Goal: Task Accomplishment & Management: Complete application form

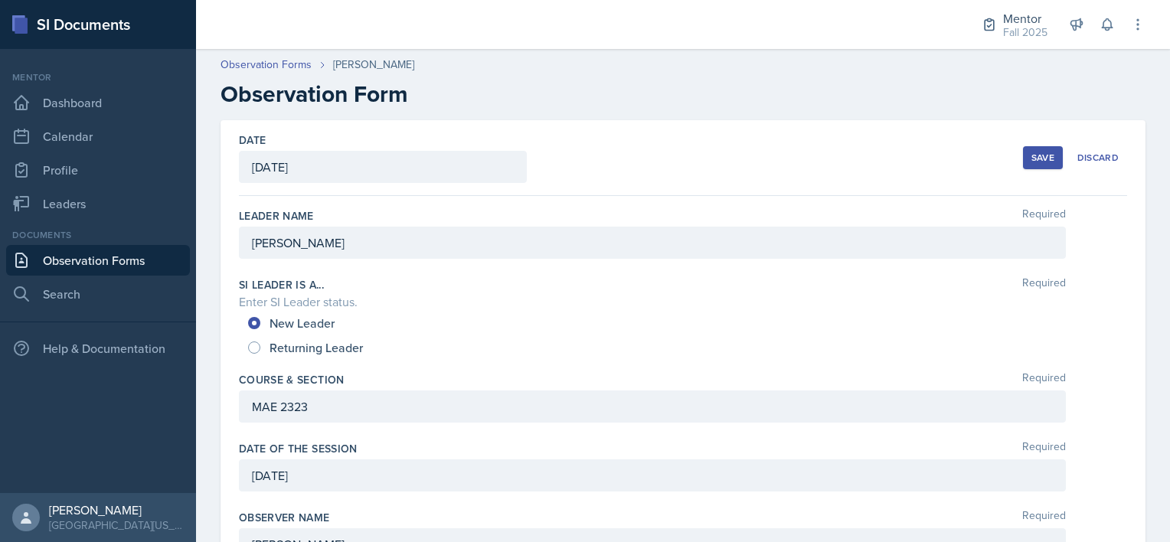
scroll to position [334, 0]
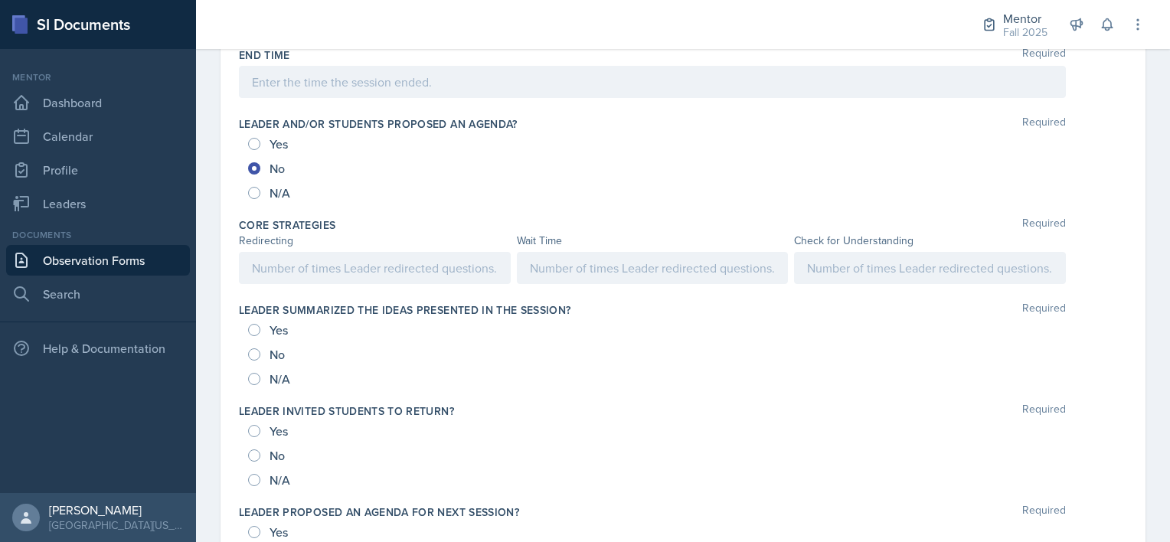
scroll to position [744, 0]
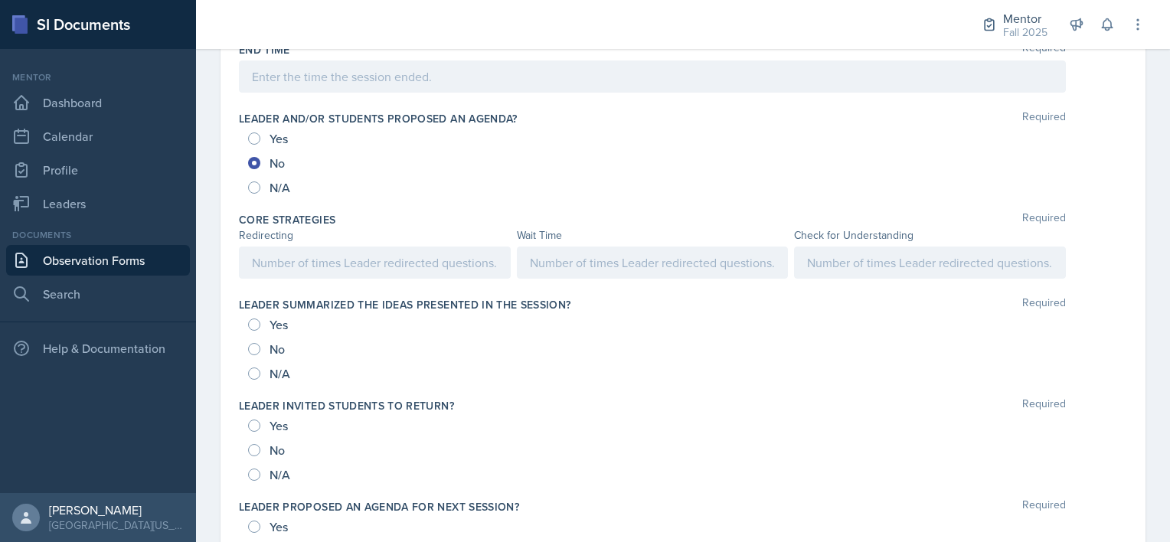
click at [645, 273] on div at bounding box center [653, 263] width 272 height 32
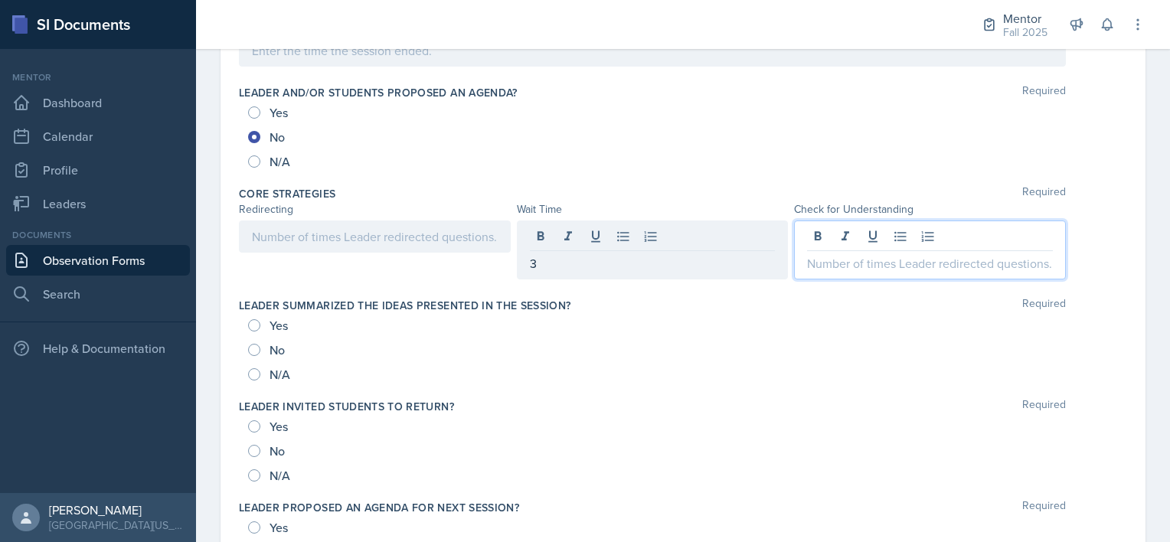
click at [899, 236] on div at bounding box center [930, 250] width 272 height 59
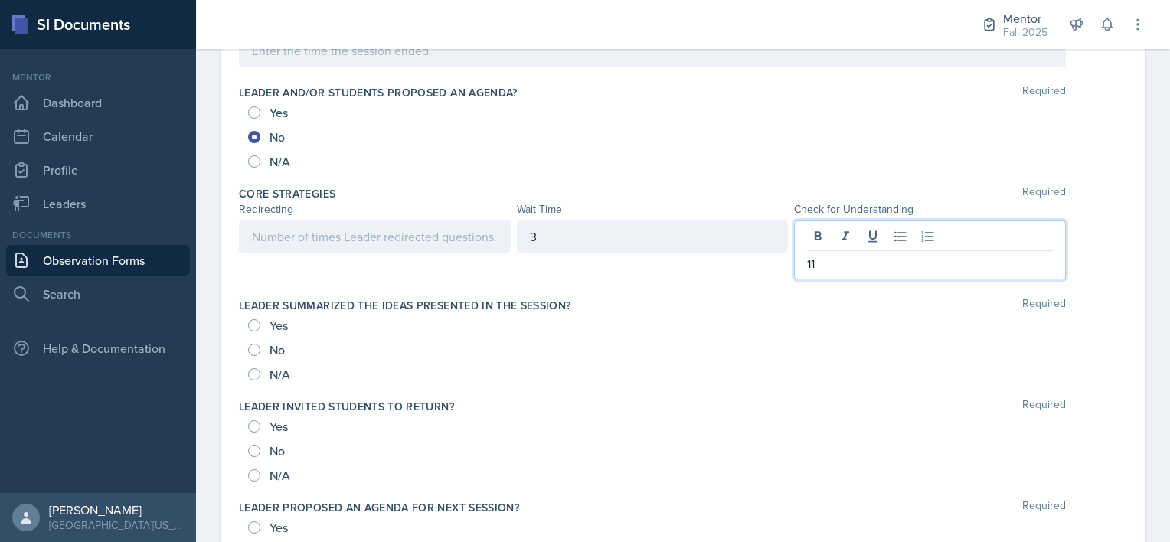
click at [386, 245] on div at bounding box center [375, 237] width 272 height 32
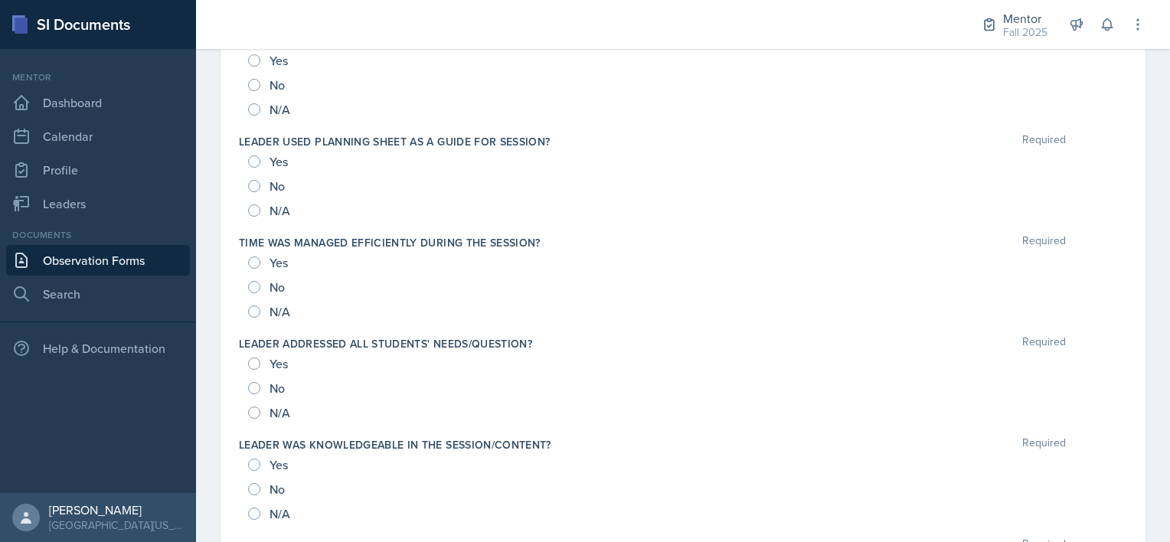
scroll to position [1433, 0]
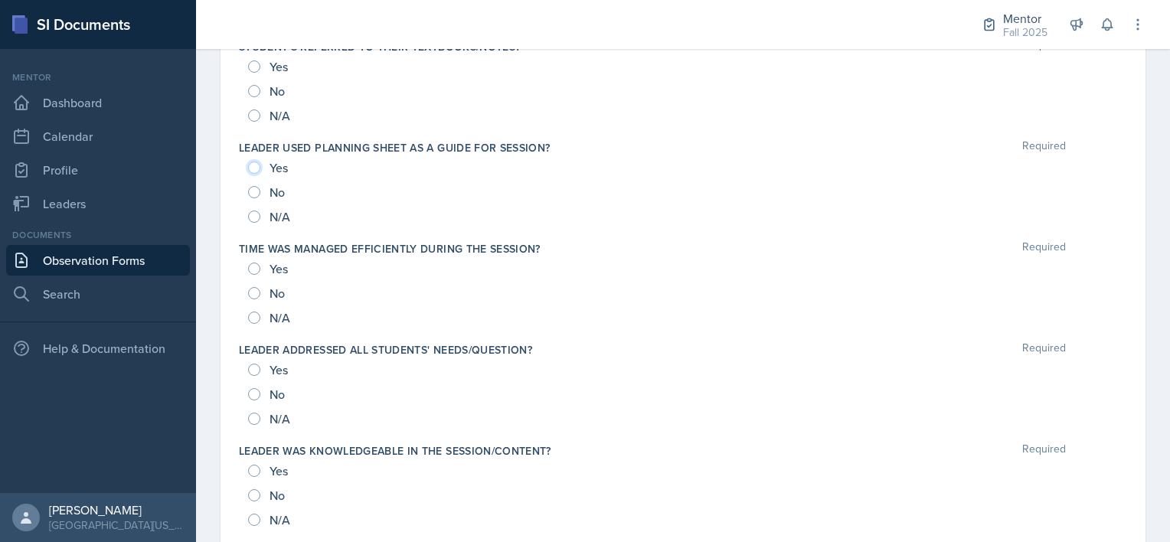
click at [251, 167] on input "Yes" at bounding box center [254, 168] width 12 height 12
radio input "true"
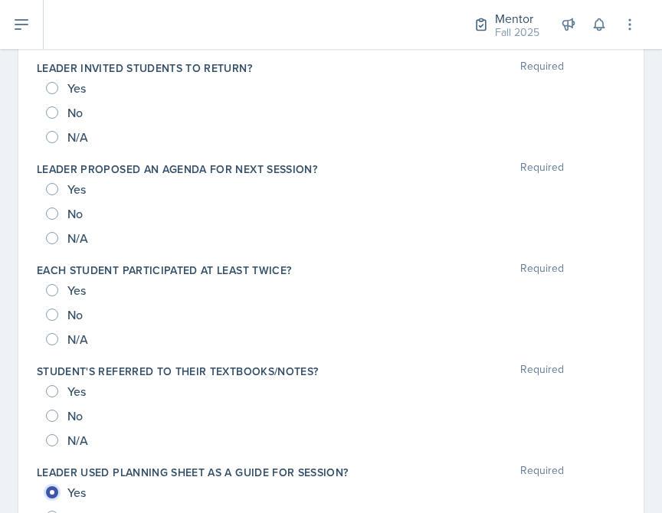
scroll to position [1077, 0]
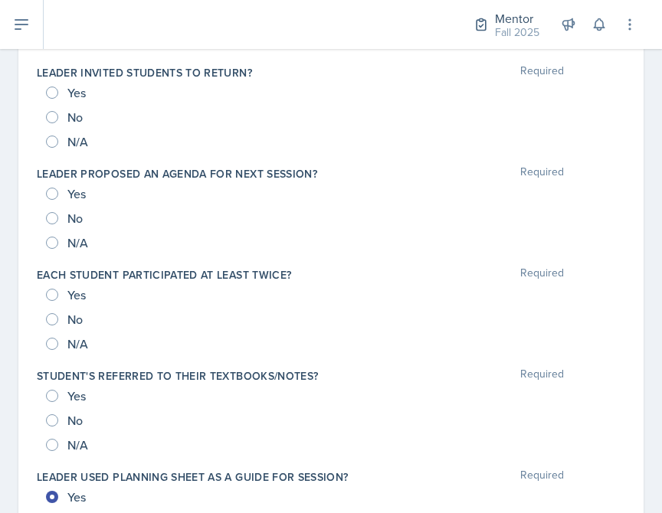
click at [46, 515] on input "No" at bounding box center [52, 521] width 12 height 12
radio input "true"
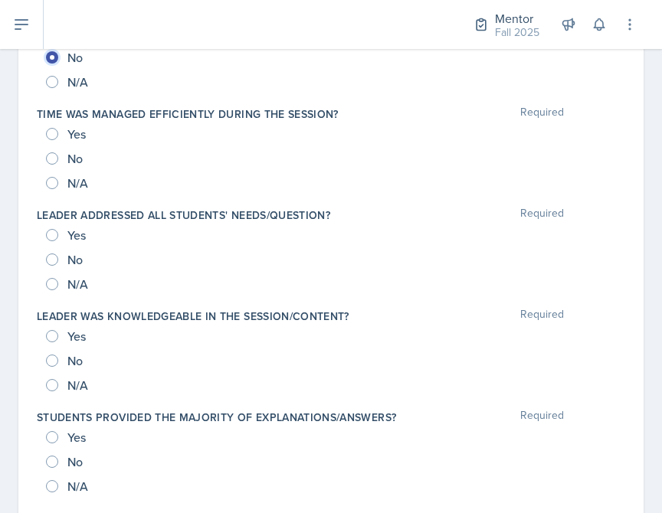
scroll to position [1543, 0]
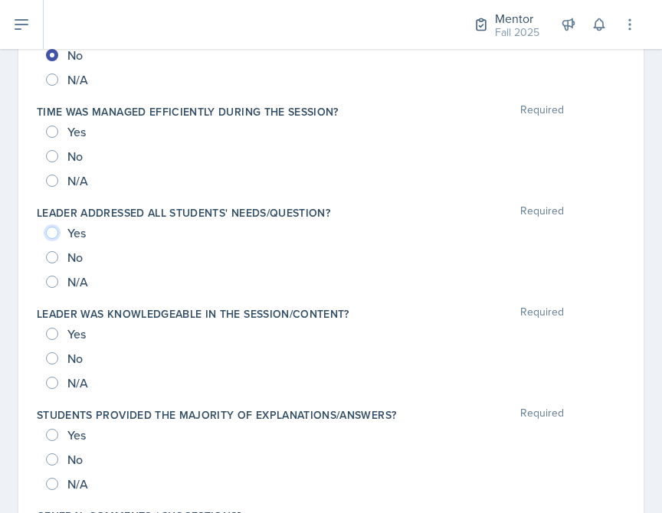
click at [56, 230] on input "Yes" at bounding box center [52, 233] width 12 height 12
radio input "true"
click at [55, 332] on input "Yes" at bounding box center [52, 334] width 12 height 12
radio input "true"
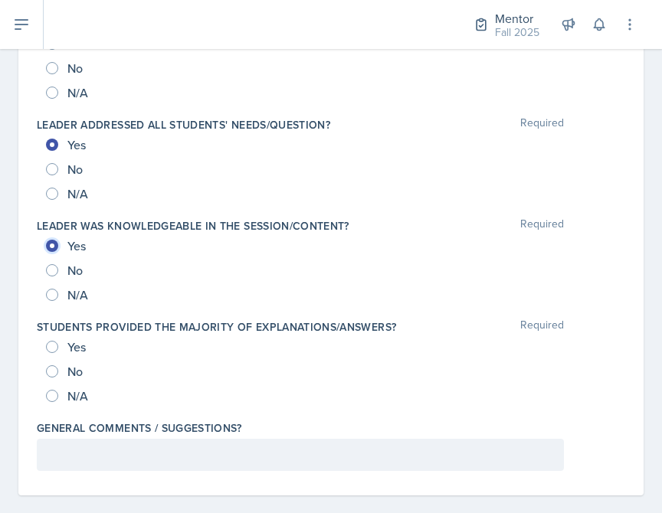
scroll to position [1647, 0]
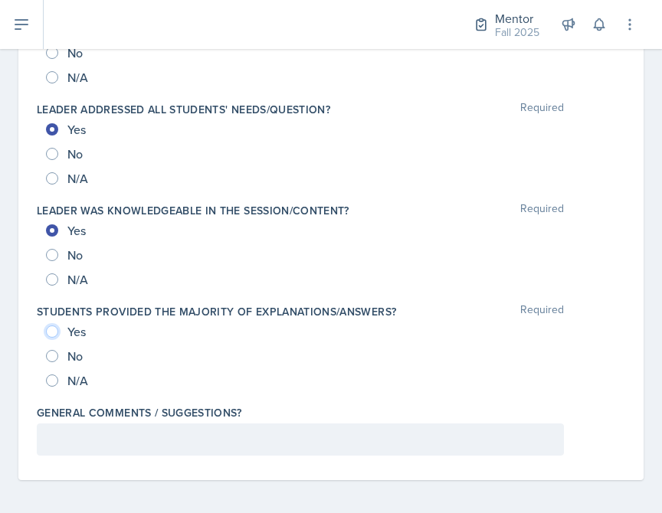
click at [46, 326] on input "Yes" at bounding box center [52, 332] width 12 height 12
radio input "true"
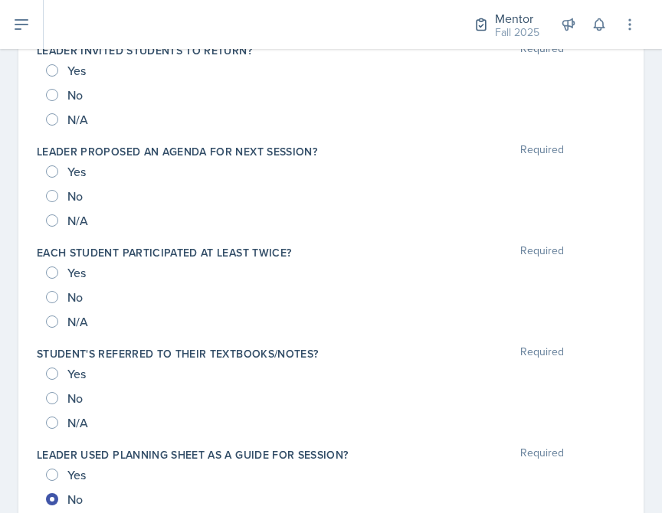
scroll to position [1077, 0]
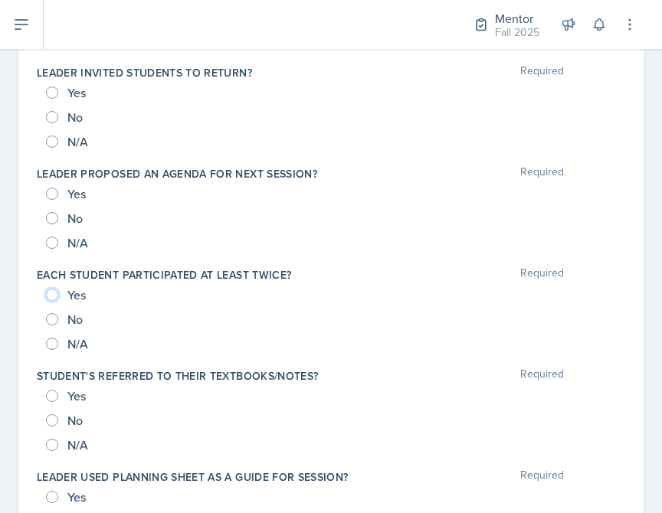
click at [49, 292] on input "Yes" at bounding box center [52, 295] width 12 height 12
radio input "true"
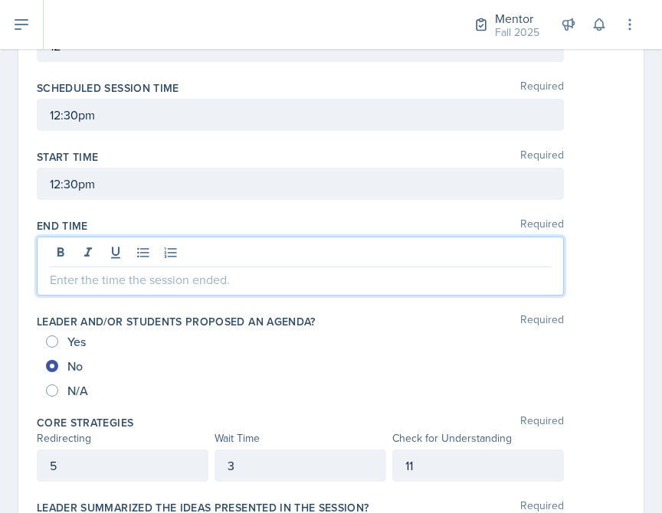
scroll to position [594, 0]
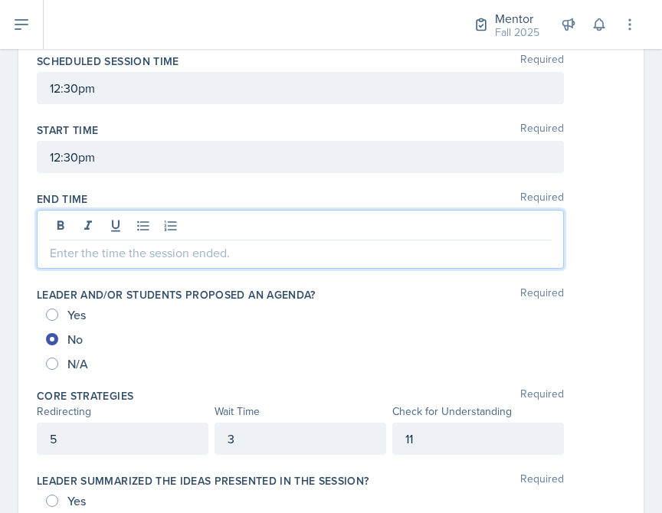
click at [65, 258] on p at bounding box center [300, 253] width 501 height 18
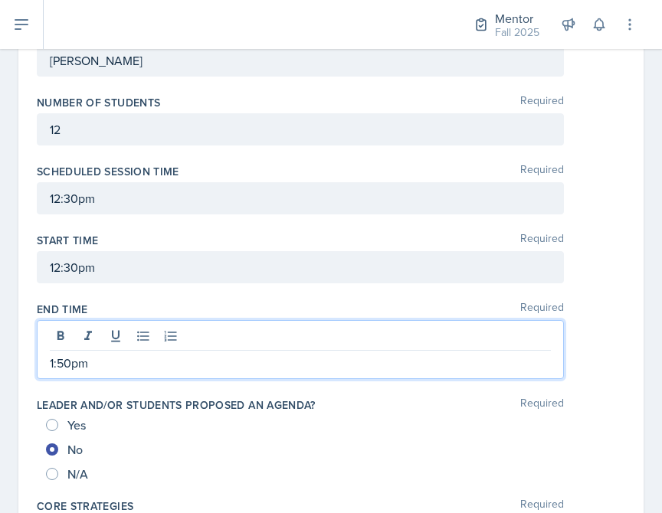
scroll to position [0, 0]
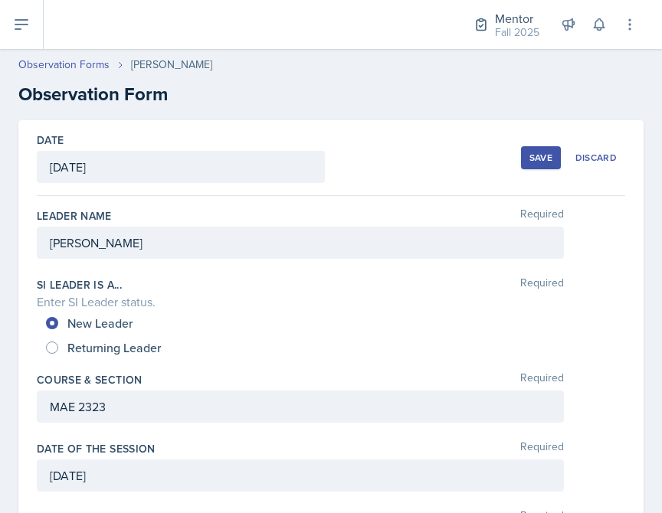
click at [521, 149] on button "Save" at bounding box center [541, 157] width 40 height 23
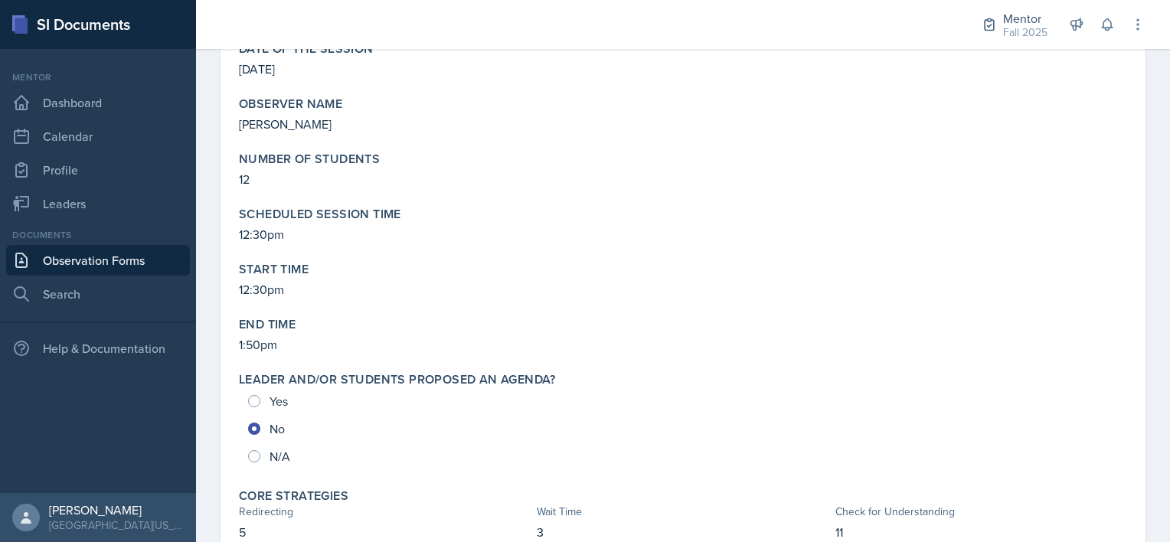
scroll to position [358, 0]
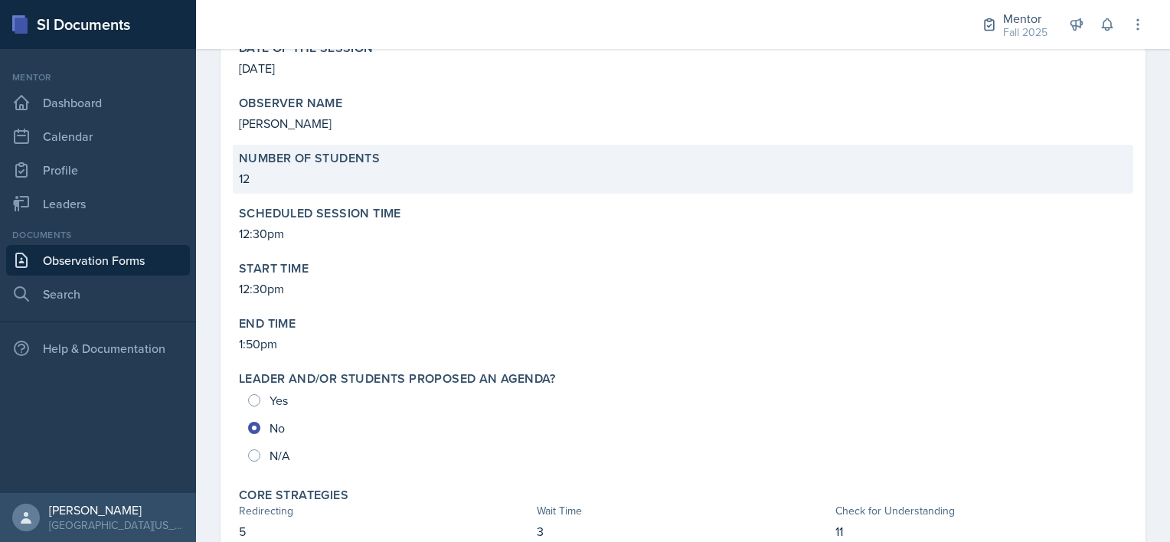
click at [280, 175] on p "12" at bounding box center [683, 178] width 888 height 18
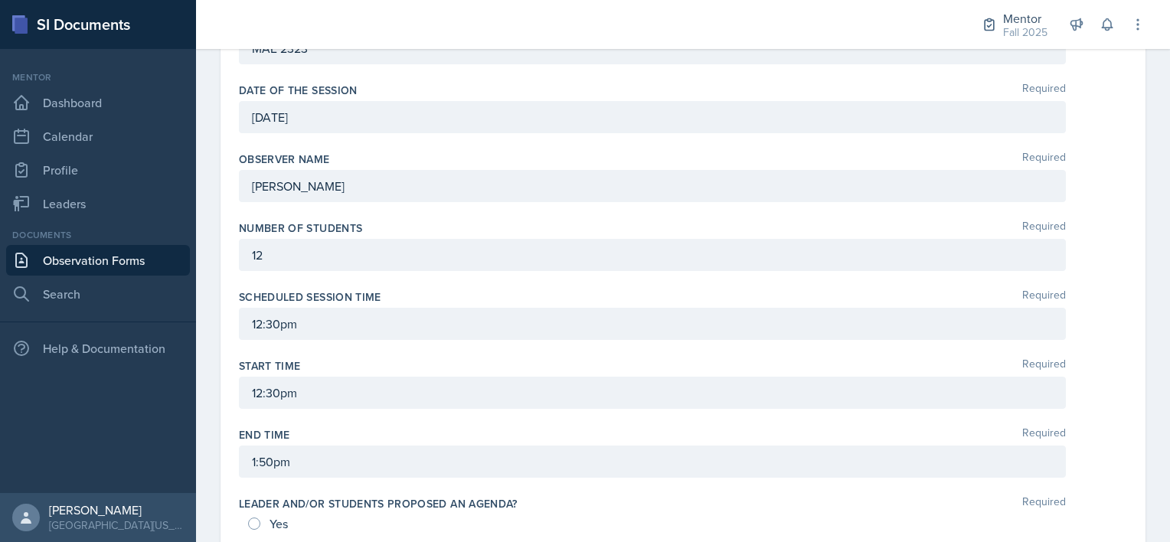
scroll to position [368, 0]
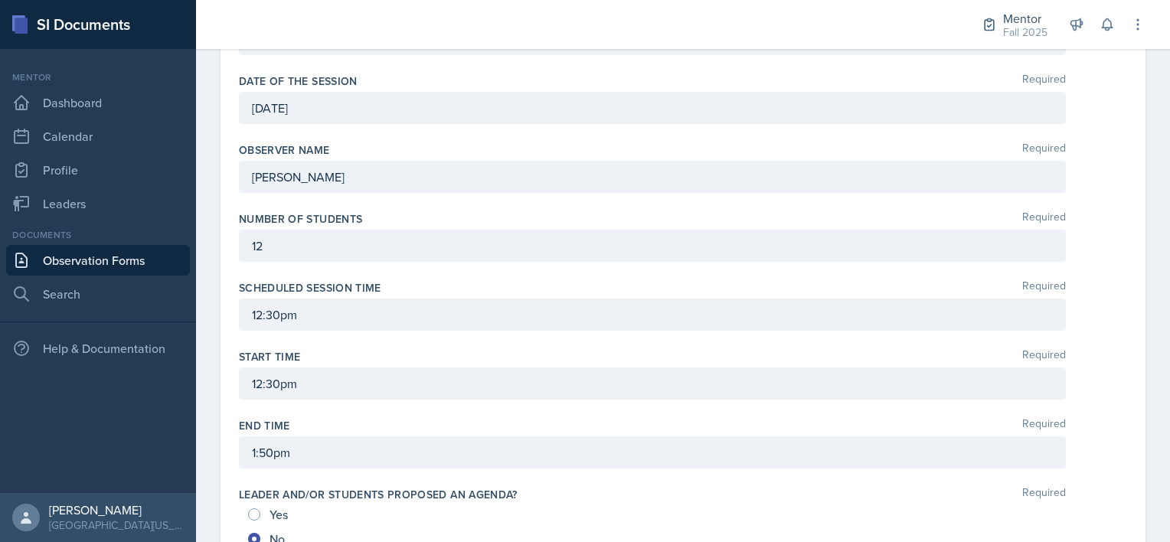
click at [279, 235] on div "12" at bounding box center [652, 246] width 827 height 32
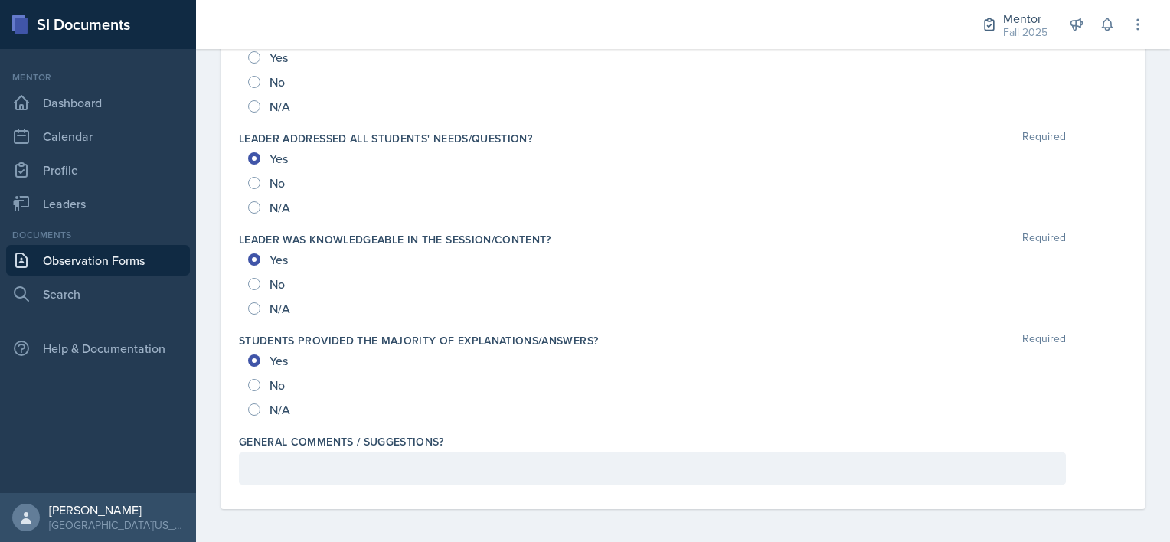
click at [303, 472] on div at bounding box center [652, 469] width 827 height 32
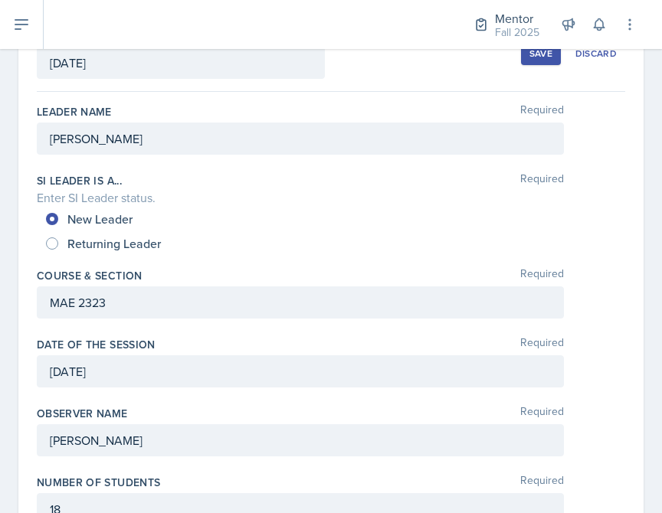
scroll to position [0, 0]
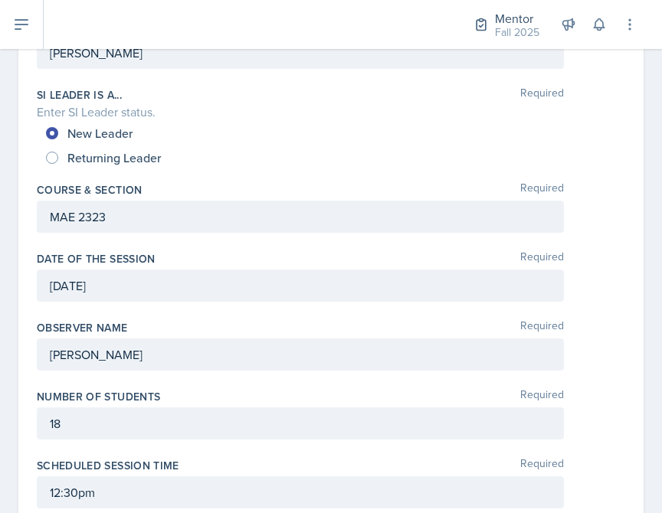
click at [78, 420] on p "18" at bounding box center [300, 423] width 501 height 18
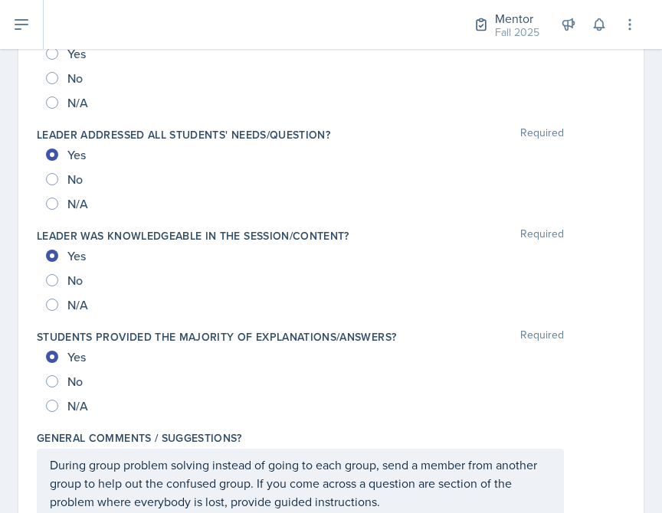
scroll to position [1709, 0]
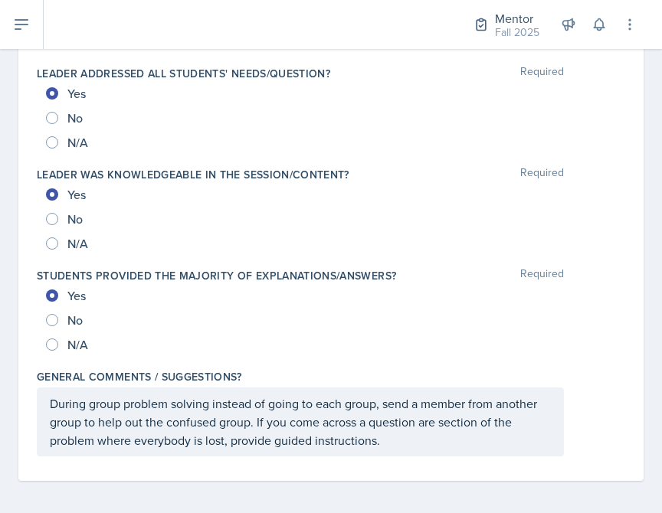
click at [411, 439] on p "During group problem solving instead of going to each group, send a member from…" at bounding box center [300, 421] width 501 height 55
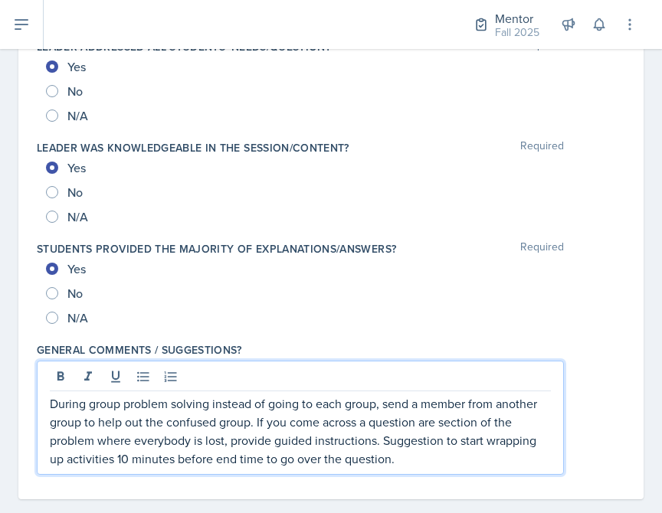
click at [444, 457] on p "During group problem solving instead of going to each group, send a member from…" at bounding box center [300, 431] width 501 height 74
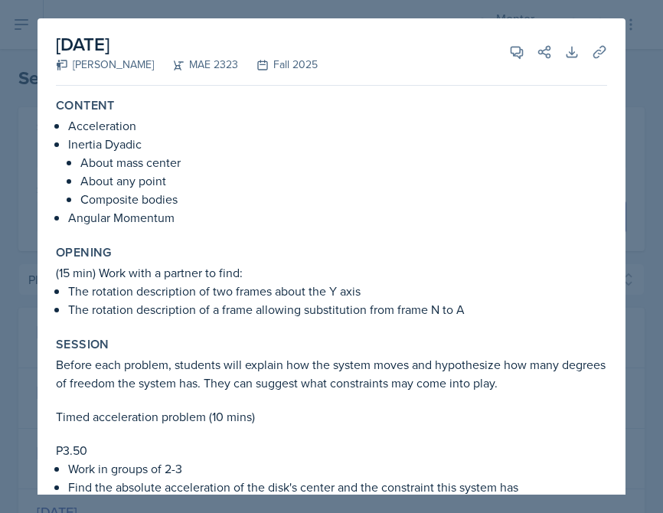
select select "a8c40de0-d7eb-4f82-90ee-ac0c6ce45f71"
select select "f38fd849-d0ec-484a-8edc-70f450eac01c"
select select "3"
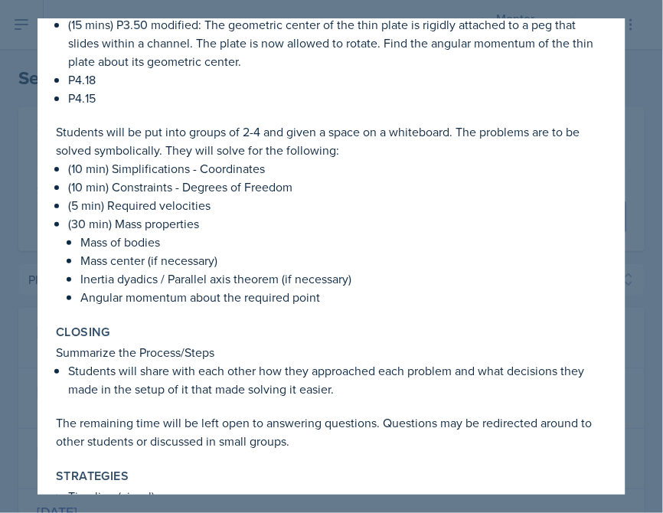
scroll to position [725, 0]
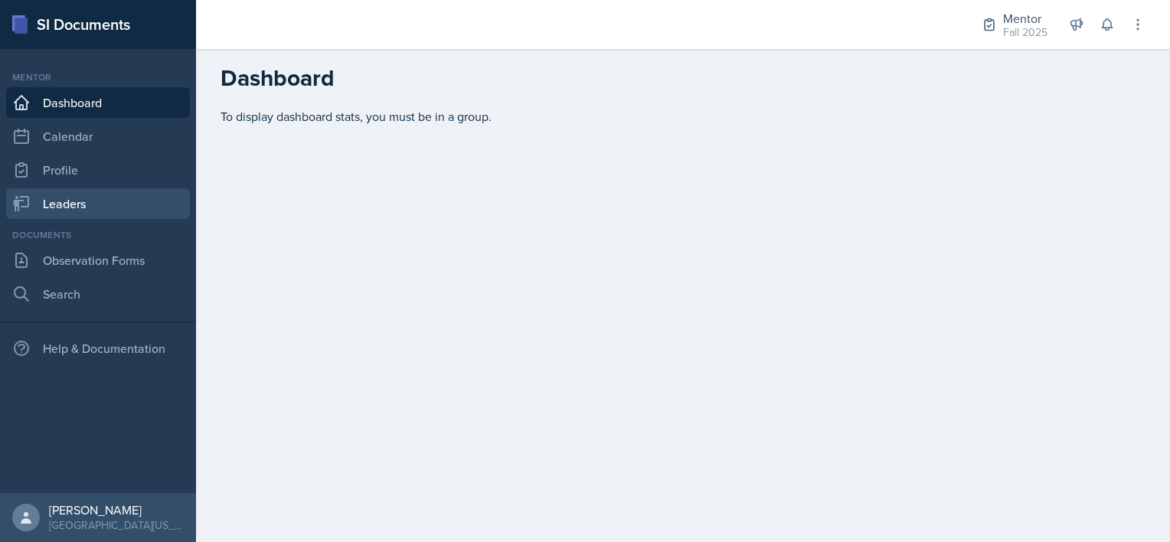
click at [68, 205] on link "Leaders" at bounding box center [98, 203] width 184 height 31
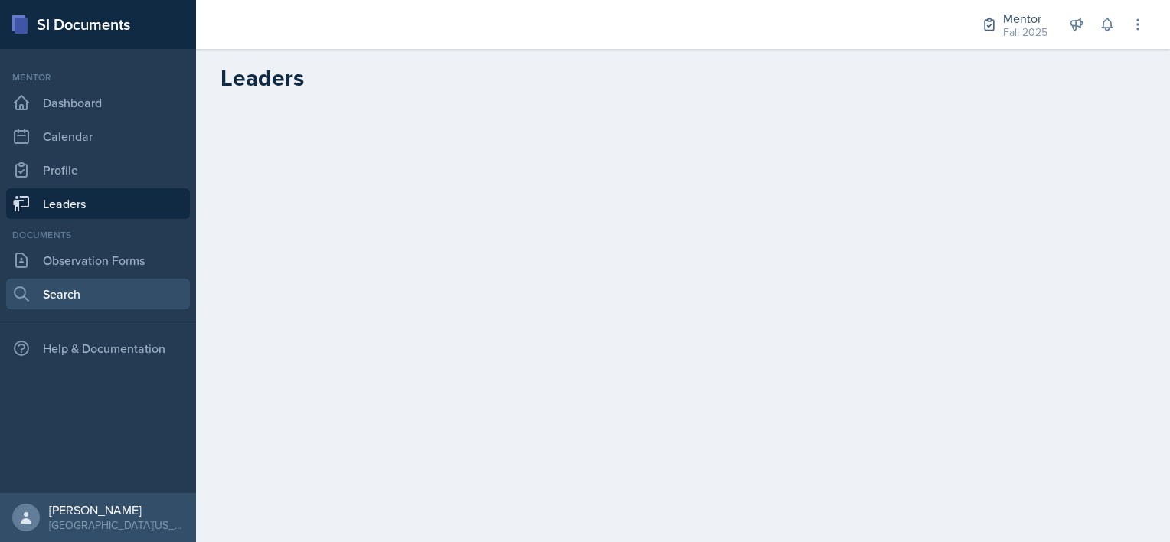
click at [58, 295] on link "Search" at bounding box center [98, 294] width 184 height 31
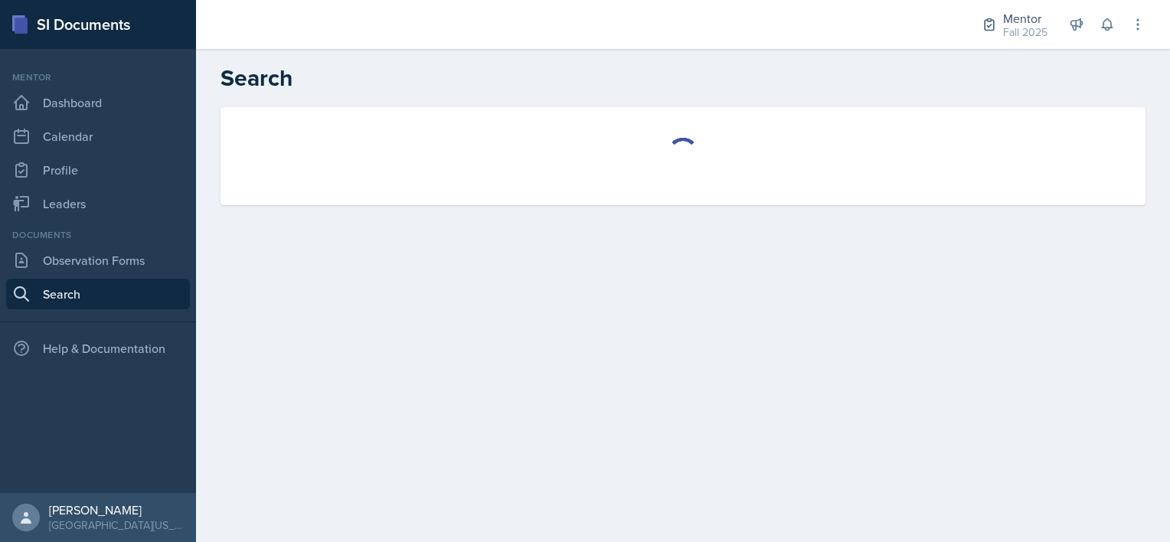
select select "all"
select select "1"
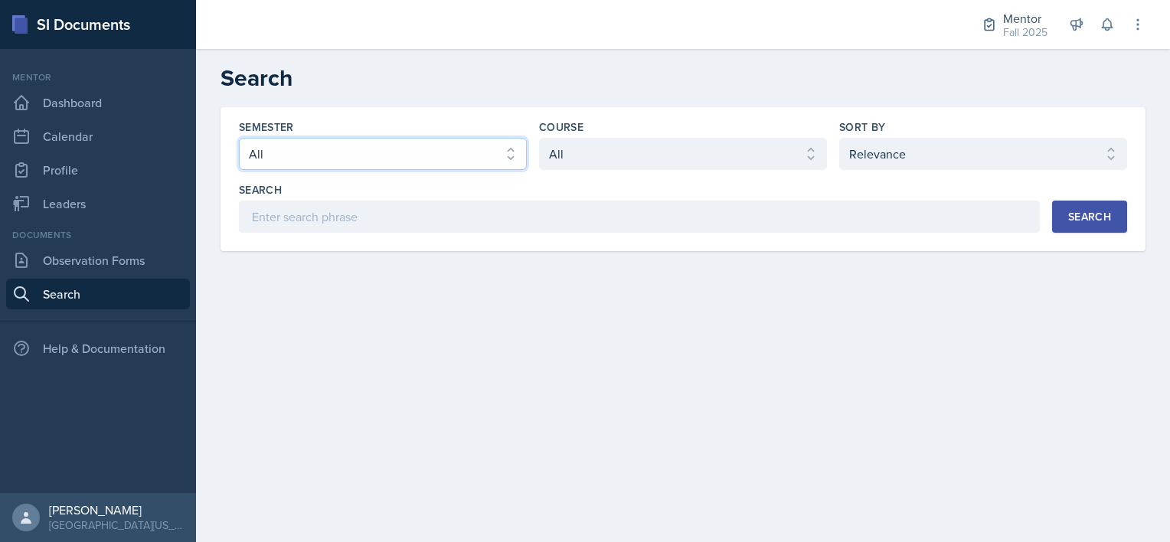
click at [375, 158] on select "Select semester All Fall 2025 Spring 2025 Fall 2024 Spring 2024 Fall 2023" at bounding box center [383, 154] width 288 height 32
select select "a8c40de0-d7eb-4f82-90ee-ac0c6ce45f71"
click at [239, 138] on select "Select semester All Fall 2025 Spring 2025 Fall 2024 Spring 2024 Fall 2023" at bounding box center [383, 154] width 288 height 32
click at [602, 141] on select "Select course All ASTR 1345 BIOL 1345 BIOL 1441 BIOL 1442 BIOL 2300 BIOL 2444 B…" at bounding box center [683, 154] width 288 height 32
click at [539, 138] on select "Select course All ASTR 1345 BIOL 1345 BIOL 1441 BIOL 1442 BIOL 2300 BIOL 2444 B…" at bounding box center [683, 154] width 288 height 32
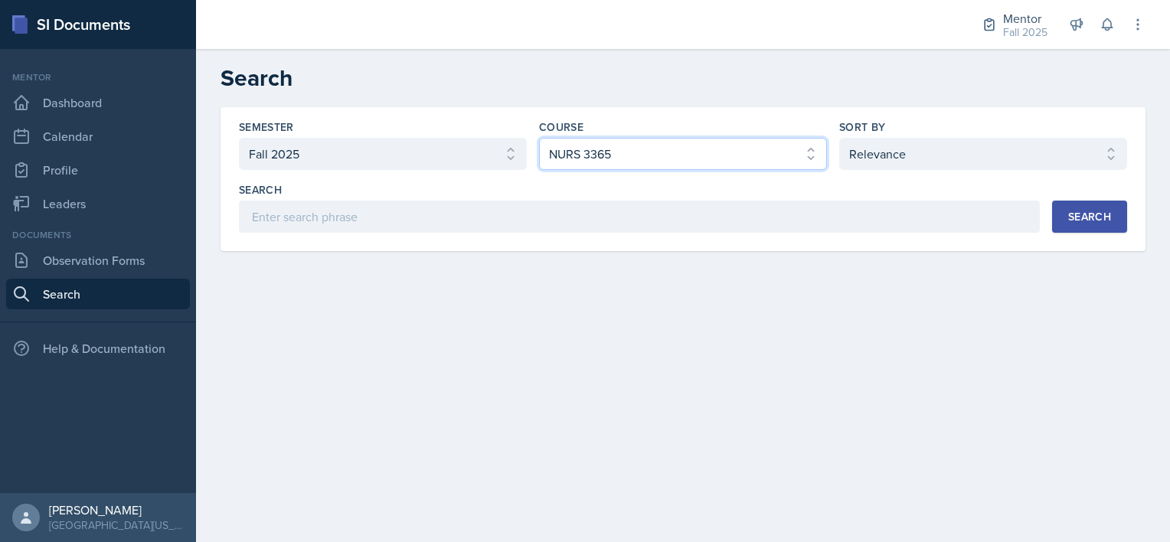
click at [563, 149] on select "Select course All ASTR 1345 BIOL 1345 BIOL 1441 BIOL 1442 BIOL 2300 BIOL 2444 B…" at bounding box center [683, 154] width 288 height 32
select select "f38fd849-d0ec-484a-8edc-70f450eac01c"
click at [539, 138] on select "Select course All ASTR 1345 BIOL 1345 BIOL 1441 BIOL 1442 BIOL 2300 BIOL 2444 B…" at bounding box center [683, 154] width 288 height 32
click at [977, 149] on select "Select sort by Relevance Document Date (Asc) Document Date (Desc)" at bounding box center [983, 154] width 288 height 32
select select "3"
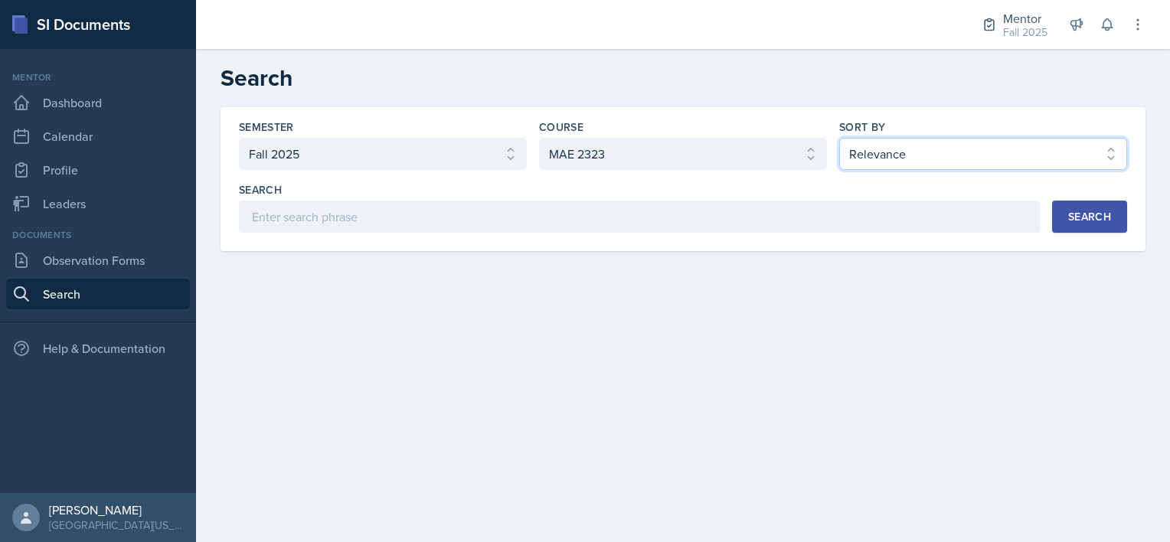
click at [839, 138] on select "Select sort by Relevance Document Date (Asc) Document Date (Desc)" at bounding box center [983, 154] width 288 height 32
click at [1076, 222] on div "Search" at bounding box center [1089, 217] width 43 height 12
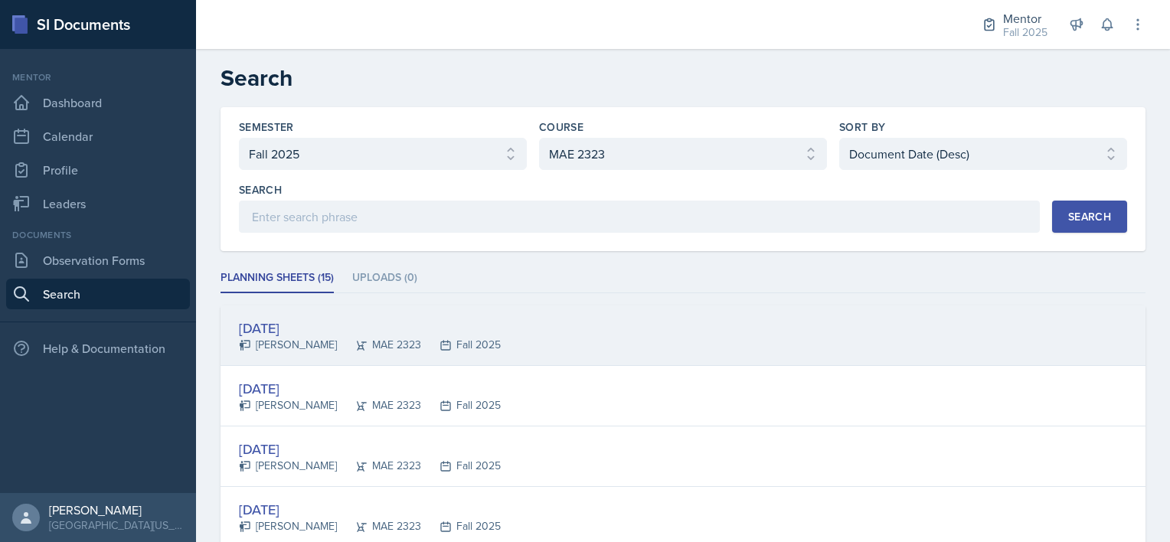
click at [362, 318] on div "[DATE]" at bounding box center [370, 328] width 262 height 21
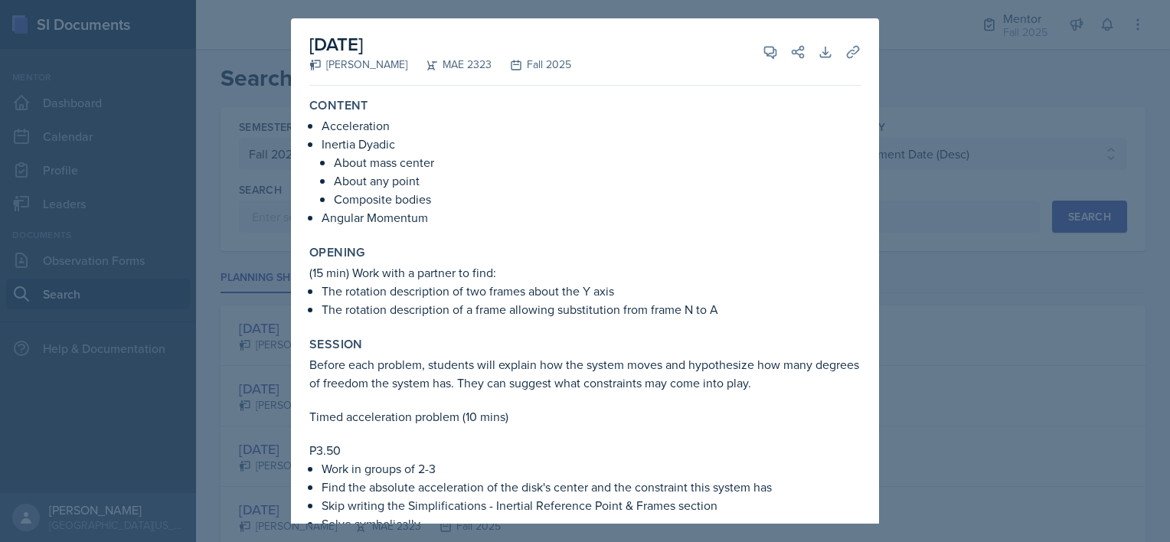
click at [257, 249] on div at bounding box center [585, 271] width 1170 height 542
